Goal: Task Accomplishment & Management: Manage account settings

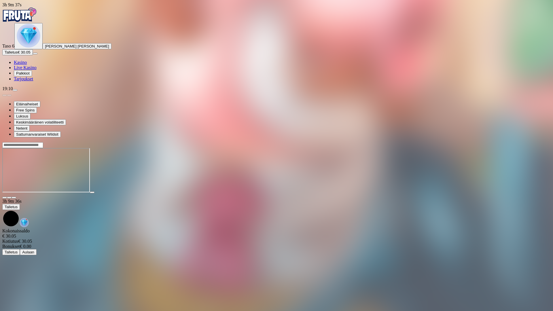
drag, startPoint x: 0, startPoint y: 0, endPoint x: 545, endPoint y: 18, distance: 545.3
click at [14, 198] on span "fullscreen-exit icon" at bounding box center [14, 198] width 0 height 0
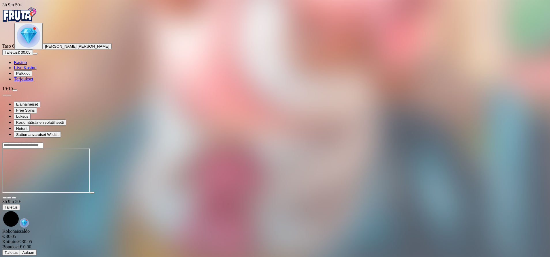
click at [15, 90] on span "menu icon" at bounding box center [15, 90] width 0 height 0
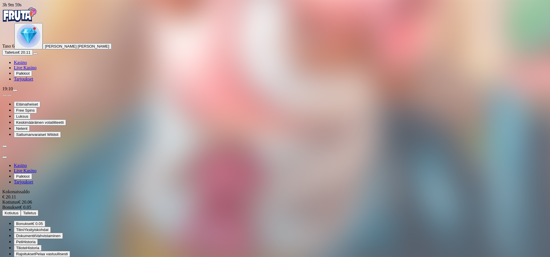
click at [18, 211] on span "Kotiutus" at bounding box center [12, 213] width 14 height 4
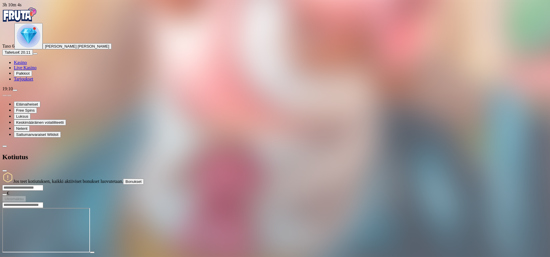
click at [43, 185] on input "number" at bounding box center [22, 188] width 41 height 6
type input "**"
click at [24, 197] on span "Ulosmaksu" at bounding box center [14, 199] width 19 height 4
click at [5, 171] on span "close icon" at bounding box center [5, 171] width 0 height 0
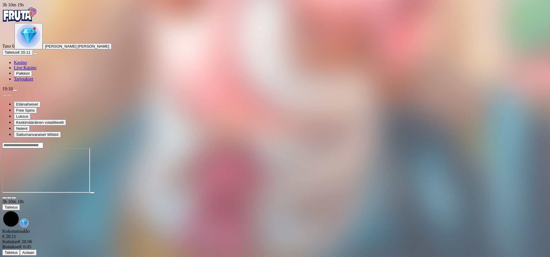
click at [29, 48] on img "Primary" at bounding box center [29, 36] width 24 height 24
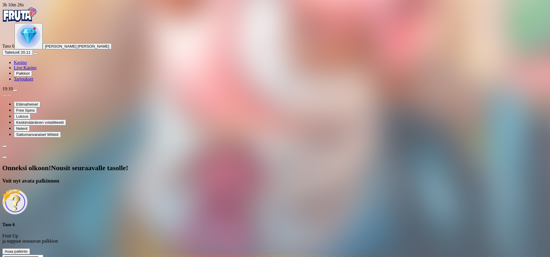
click at [28, 249] on span "Avaa palkinto" at bounding box center [16, 251] width 23 height 4
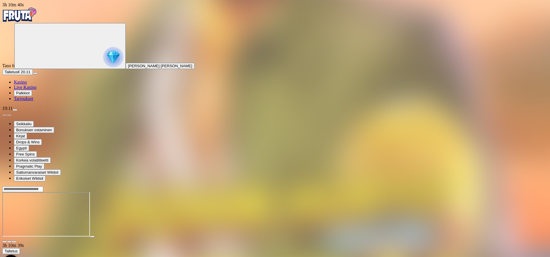
click at [14, 242] on span "fullscreen icon" at bounding box center [14, 242] width 0 height 0
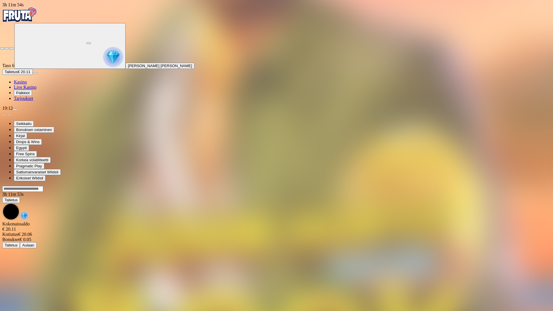
click at [14, 48] on button "button" at bounding box center [11, 49] width 5 height 2
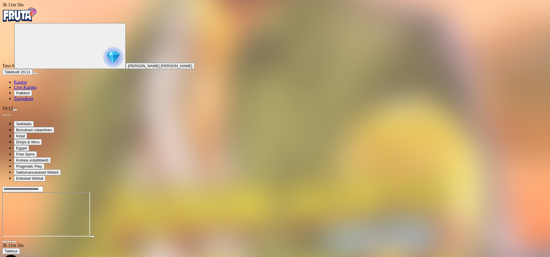
click at [27, 84] on span "Kasino" at bounding box center [20, 82] width 13 height 5
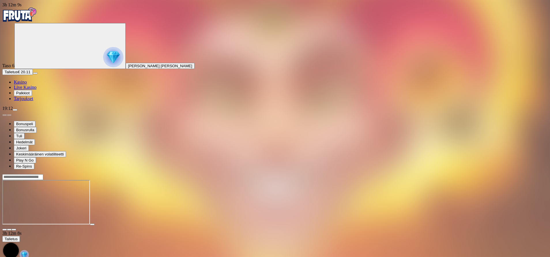
click at [14, 229] on span "fullscreen icon" at bounding box center [14, 229] width 0 height 0
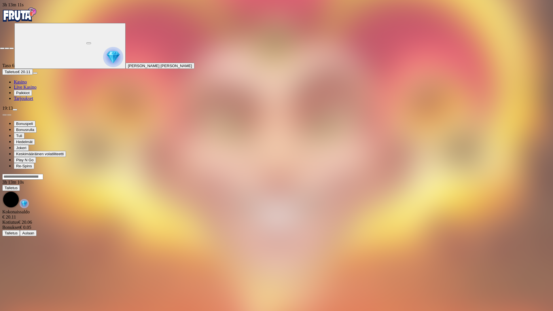
click at [14, 48] on button "button" at bounding box center [11, 49] width 5 height 2
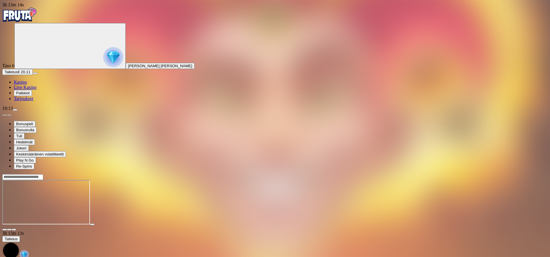
click at [103, 63] on img "Primary" at bounding box center [113, 57] width 20 height 20
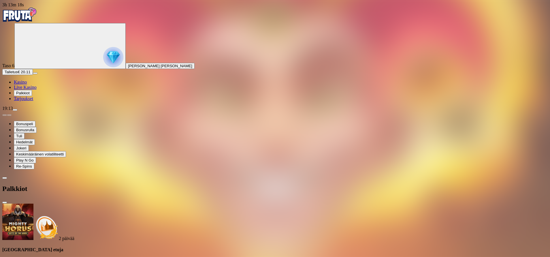
click at [15, 110] on span "menu icon" at bounding box center [15, 110] width 0 height 0
